Goal: Entertainment & Leisure: Consume media (video, audio)

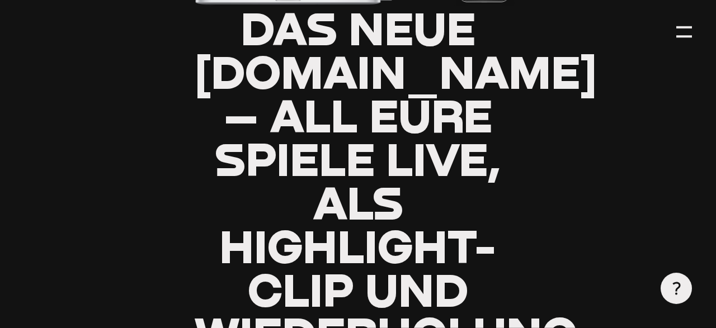
scroll to position [349, 0]
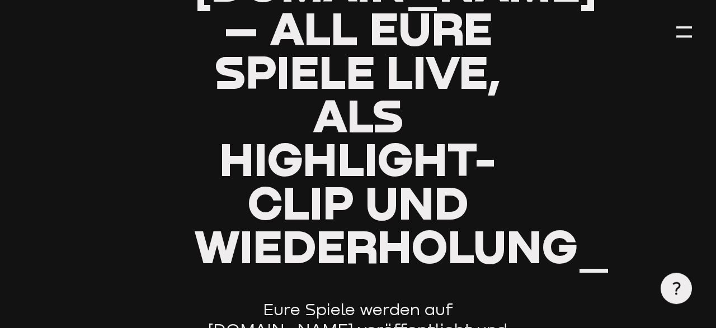
type input "0.8"
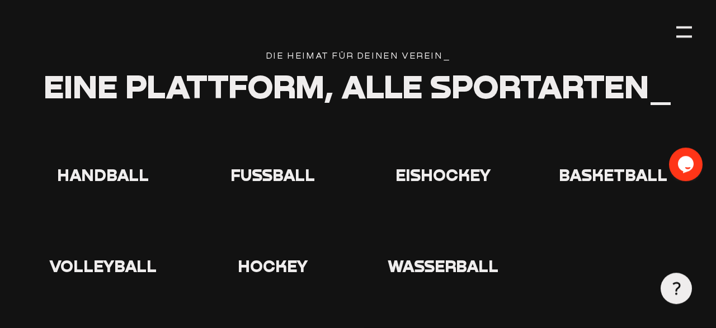
scroll to position [2109, 0]
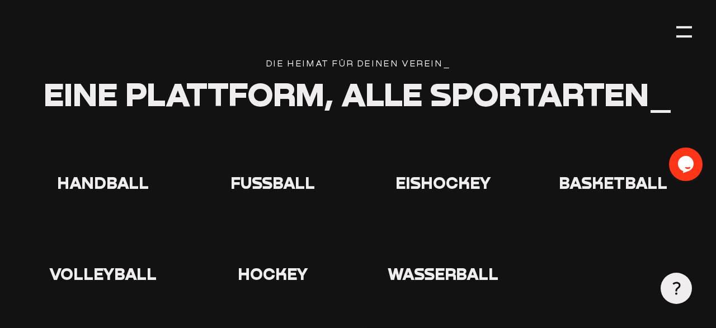
click at [255, 134] on use at bounding box center [255, 134] width 0 height 0
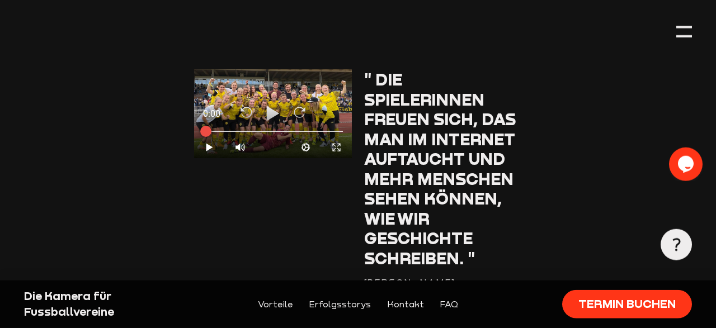
scroll to position [2384, 0]
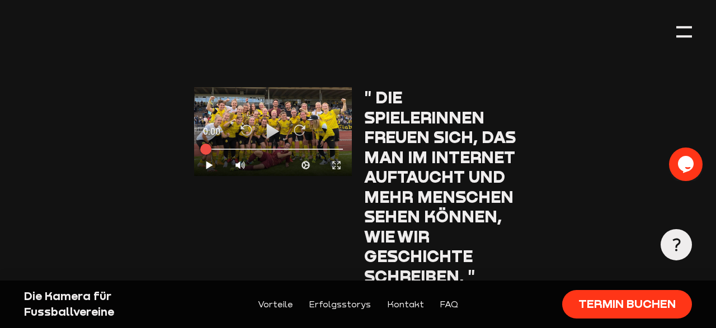
click at [272, 128] on div "0:00" at bounding box center [233, 132] width 79 height 25
click at [266, 131] on div "0:00" at bounding box center [233, 132] width 79 height 25
click at [207, 144] on div at bounding box center [205, 147] width 13 height 13
click at [210, 164] on icon "Play" at bounding box center [209, 165] width 11 height 11
type input "0.8"
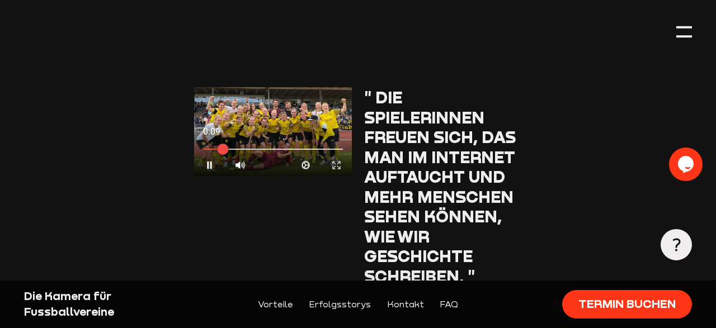
click at [337, 166] on icon "Expand" at bounding box center [336, 165] width 11 height 11
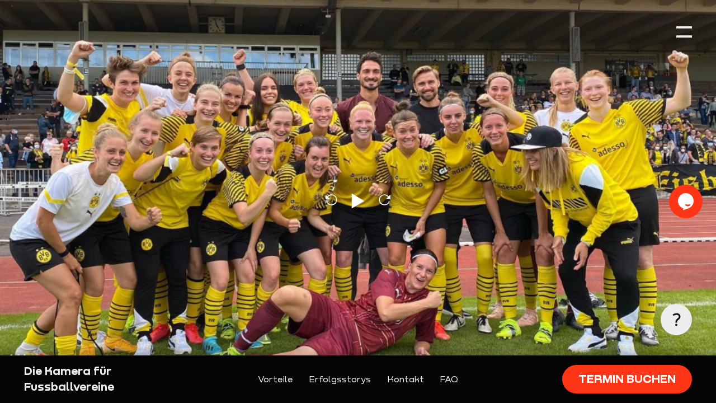
click at [699, 328] on icon at bounding box center [700, 391] width 7 height 7
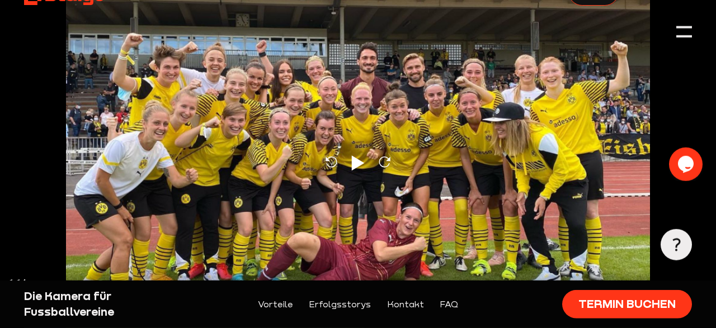
scroll to position [0, 0]
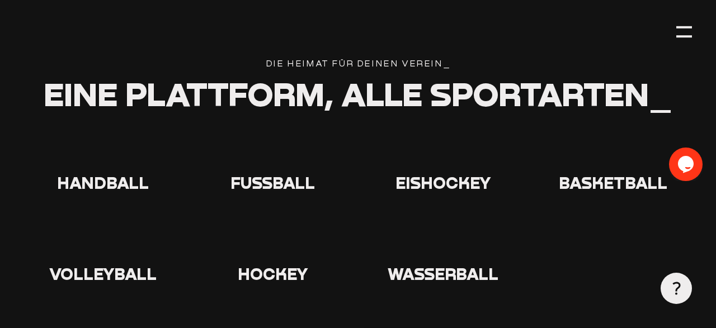
type input "0.8"
